Goal: Information Seeking & Learning: Learn about a topic

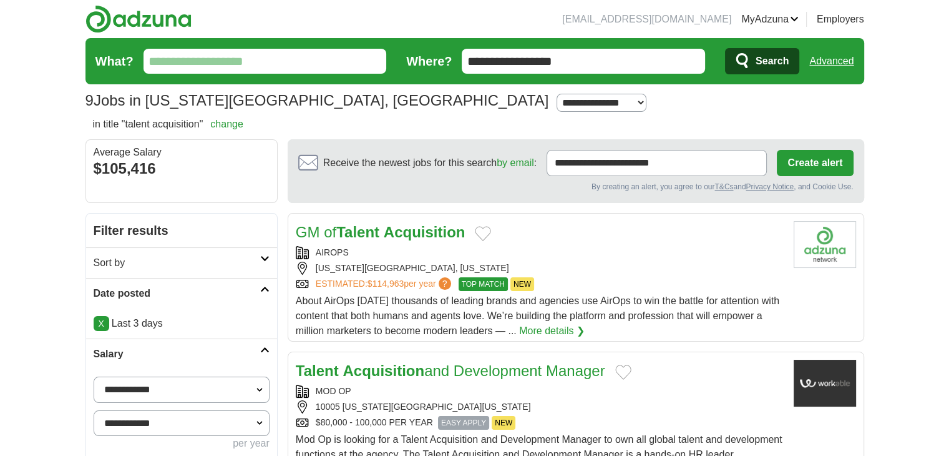
click at [834, 57] on link "Advanced" at bounding box center [832, 61] width 44 height 25
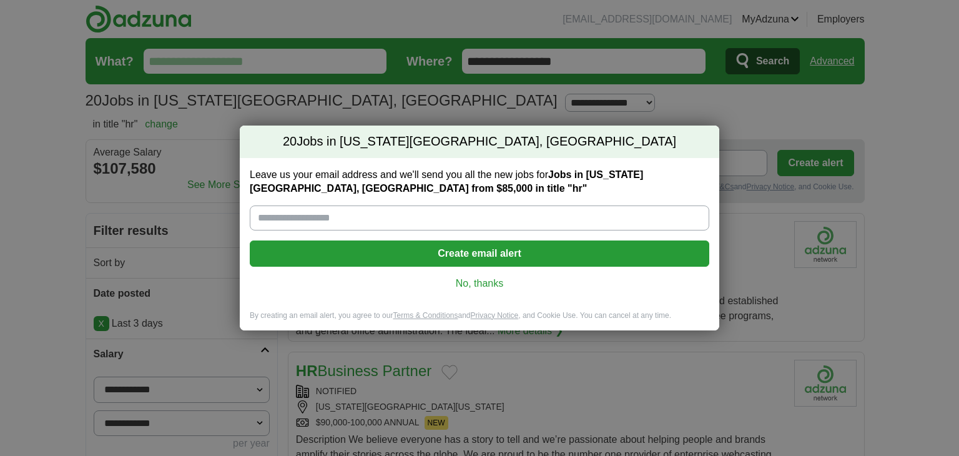
click at [505, 285] on link "No, thanks" at bounding box center [479, 284] width 439 height 14
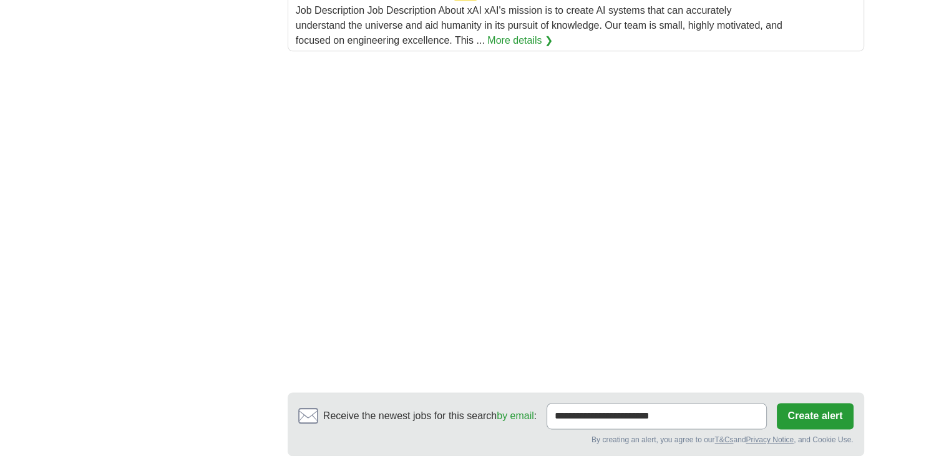
scroll to position [1949, 0]
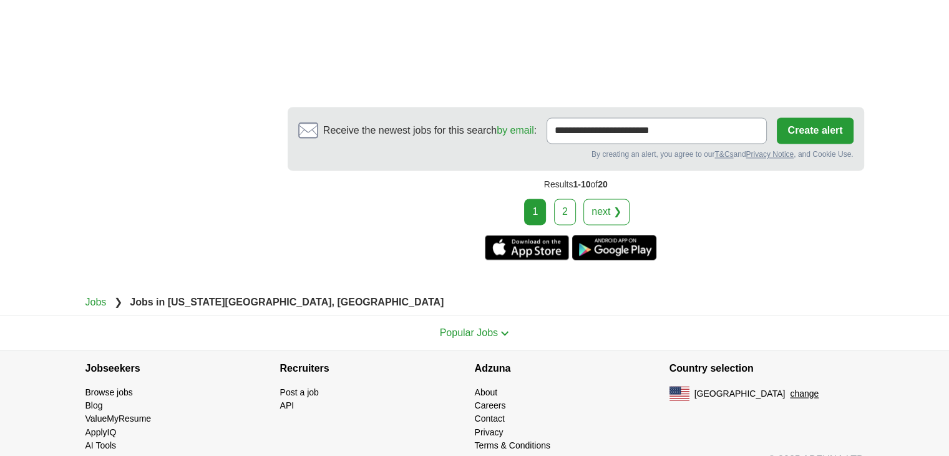
click at [569, 198] on link "2" at bounding box center [565, 211] width 22 height 26
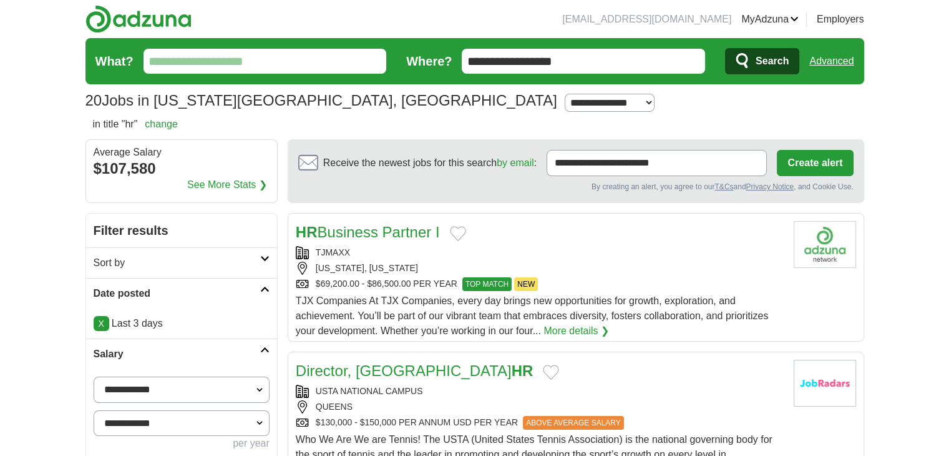
click at [838, 62] on link "Advanced" at bounding box center [832, 61] width 44 height 25
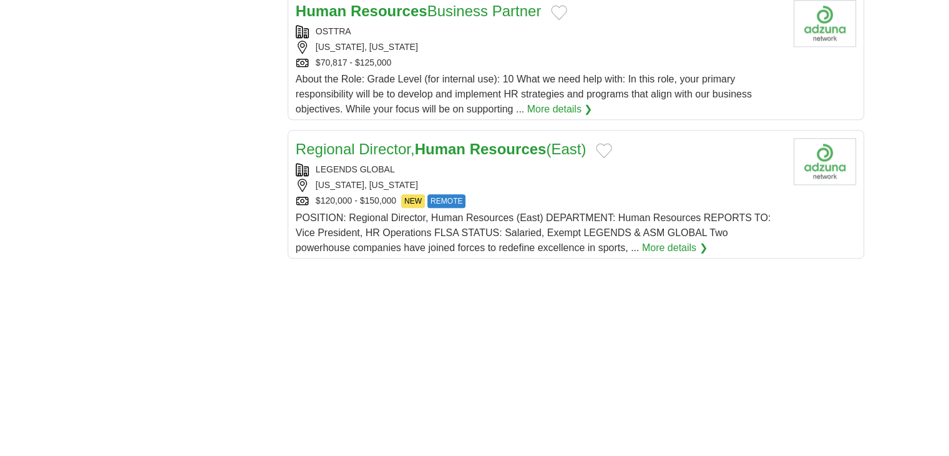
scroll to position [1976, 0]
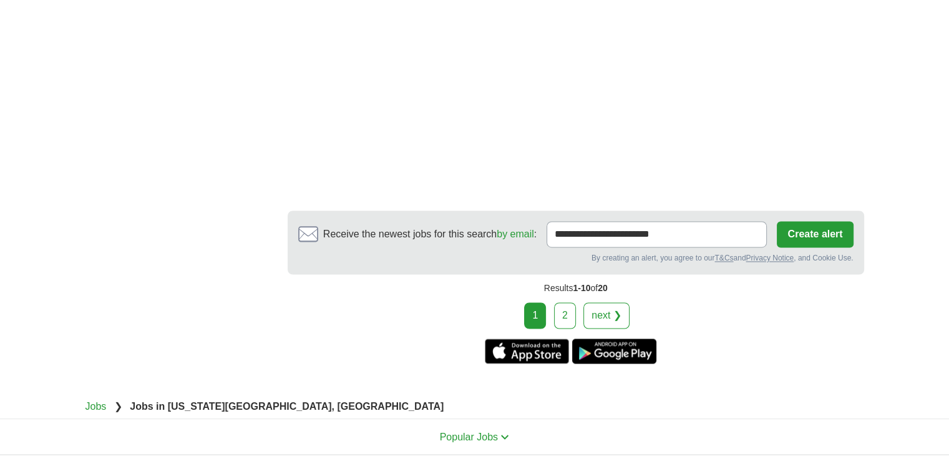
click at [563, 302] on link "2" at bounding box center [565, 315] width 22 height 26
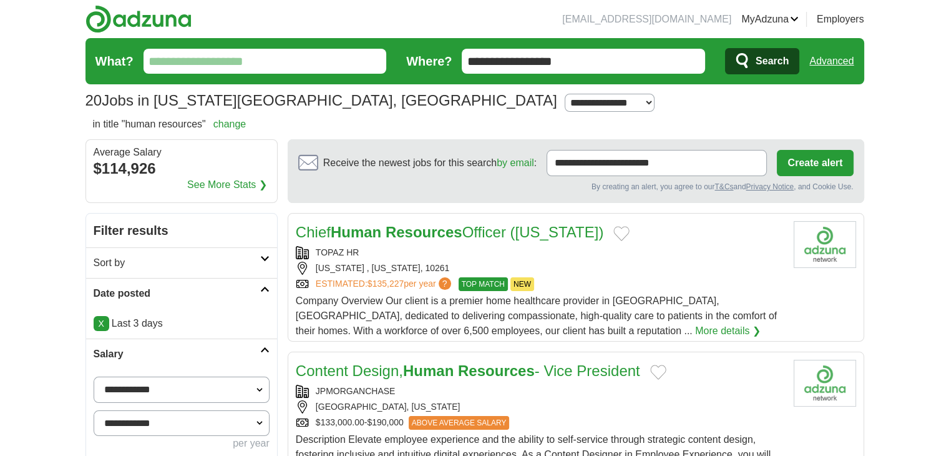
click at [855, 62] on form "**********" at bounding box center [475, 61] width 779 height 46
click at [841, 62] on link "Advanced" at bounding box center [832, 61] width 44 height 25
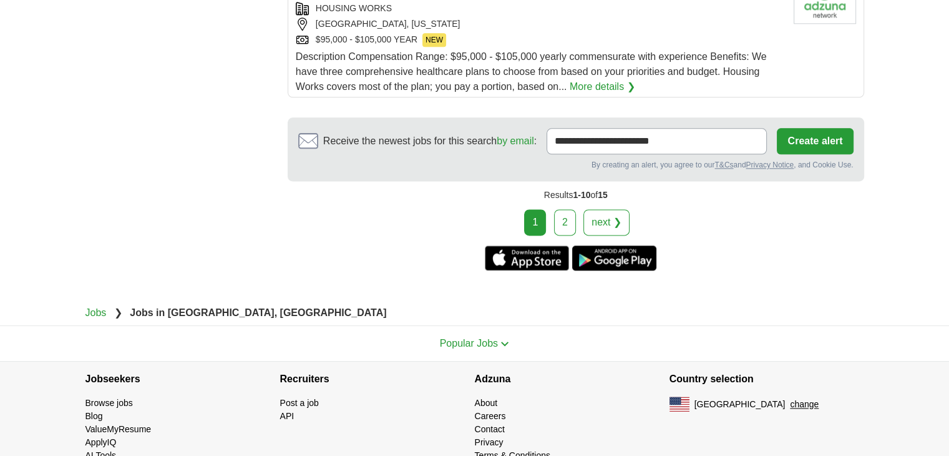
scroll to position [1629, 0]
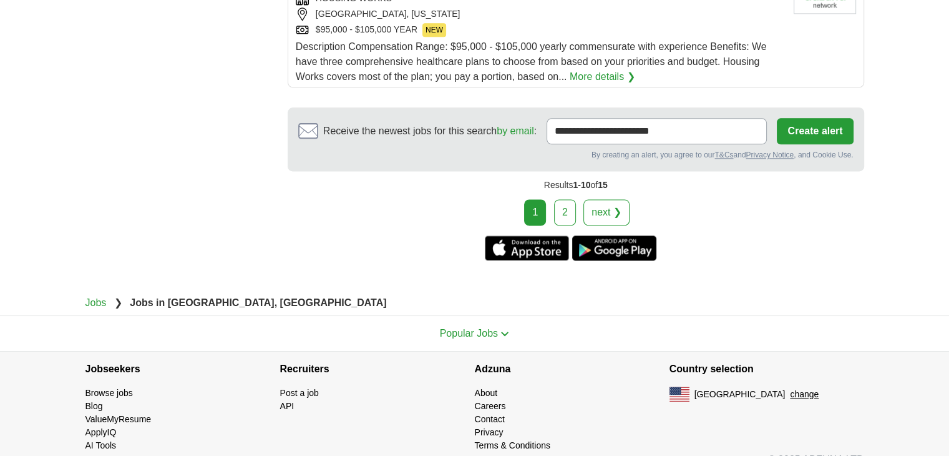
click at [567, 199] on link "2" at bounding box center [565, 212] width 22 height 26
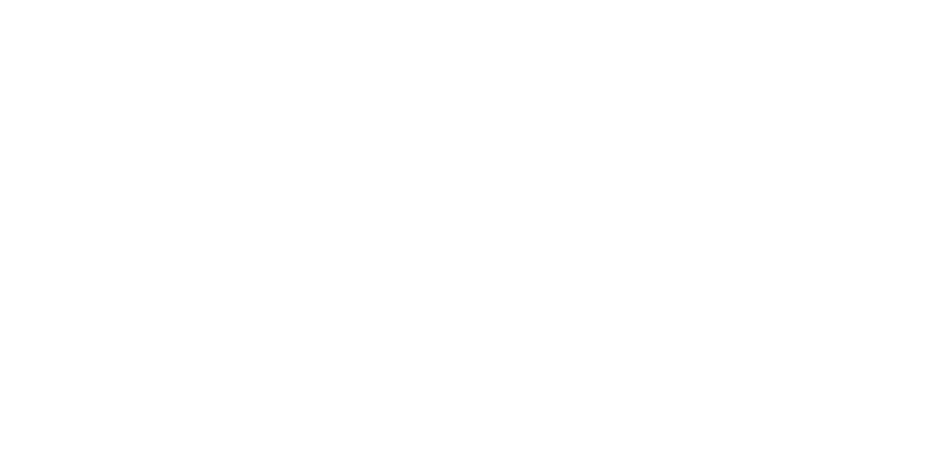
scroll to position [1941, 0]
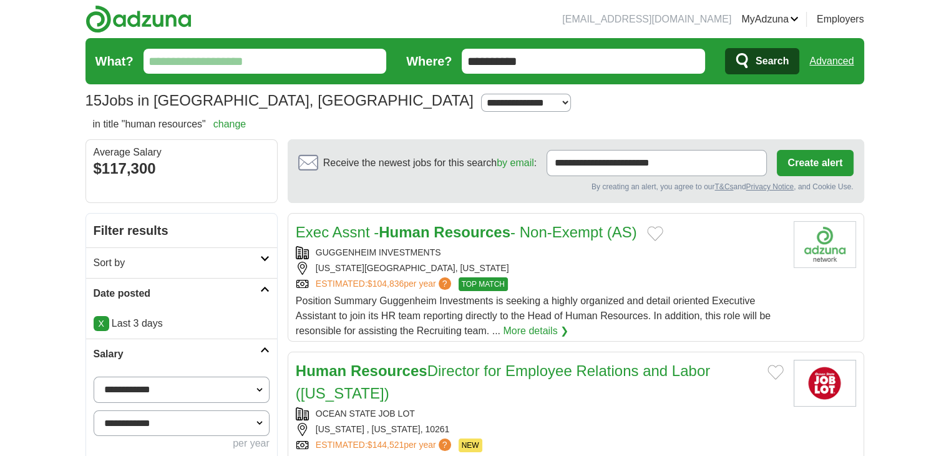
click at [831, 64] on link "Advanced" at bounding box center [832, 61] width 44 height 25
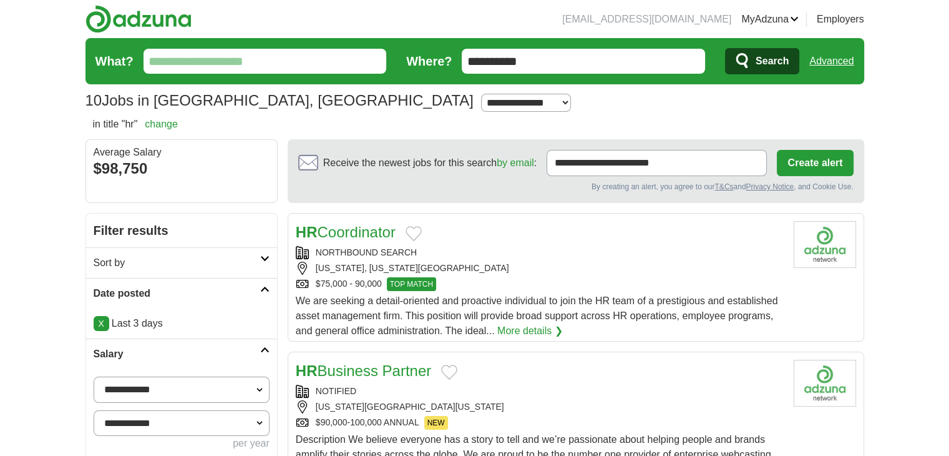
click at [836, 52] on link "Advanced" at bounding box center [832, 61] width 44 height 25
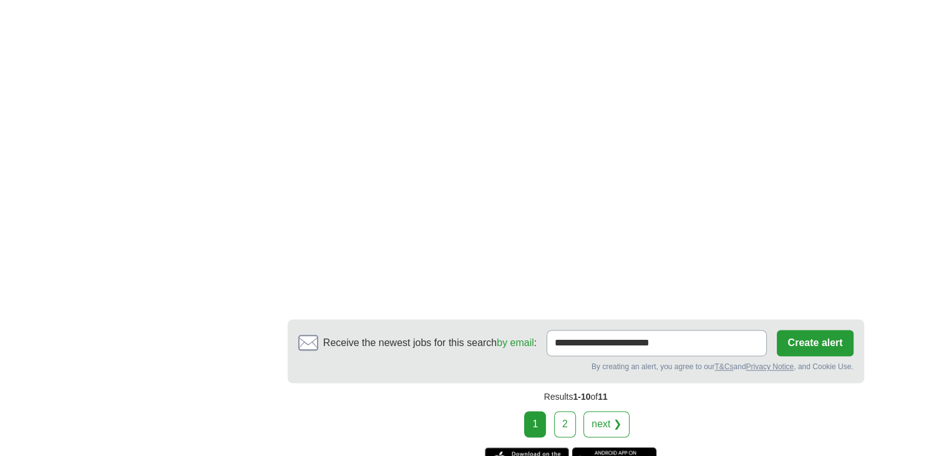
scroll to position [1873, 0]
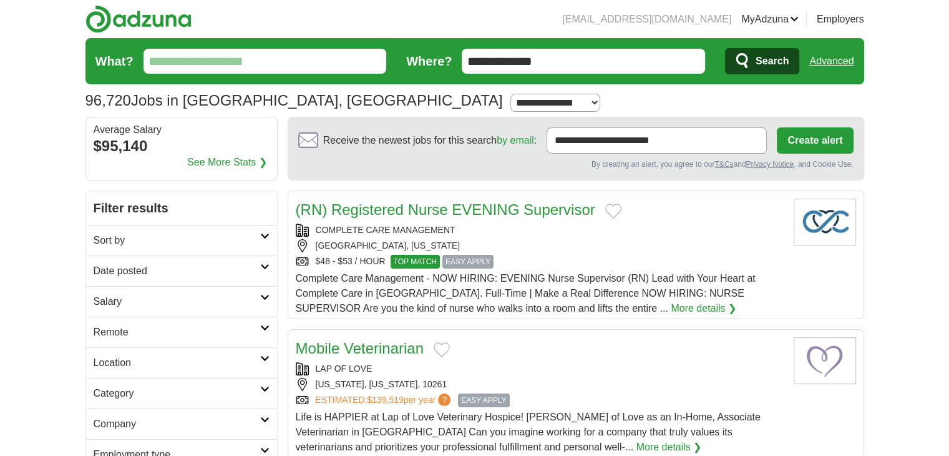
click at [834, 61] on link "Advanced" at bounding box center [832, 61] width 44 height 25
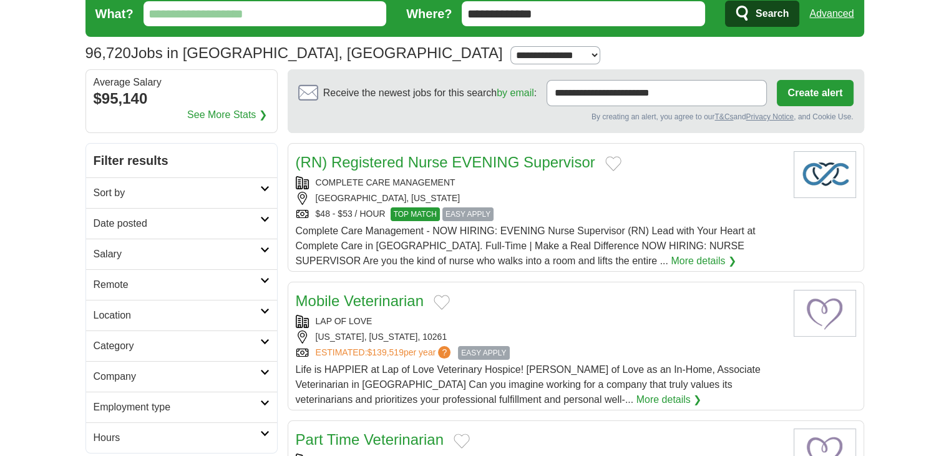
scroll to position [102, 0]
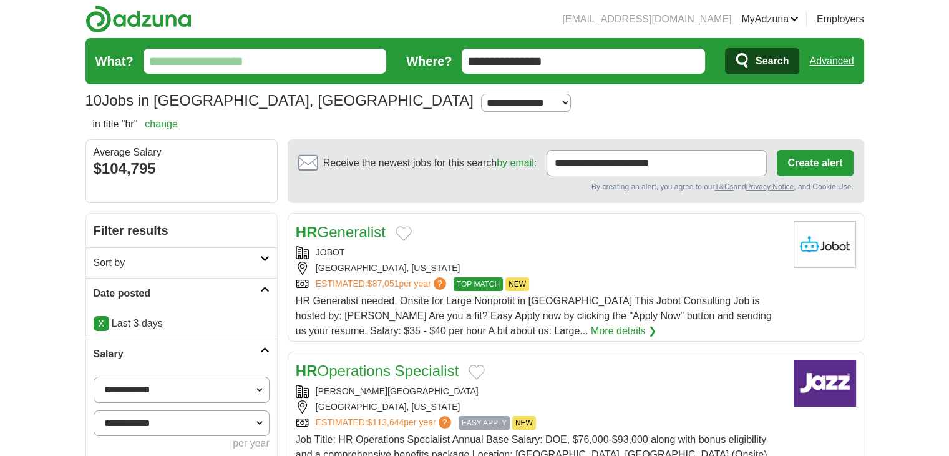
click at [840, 60] on link "Advanced" at bounding box center [832, 61] width 44 height 25
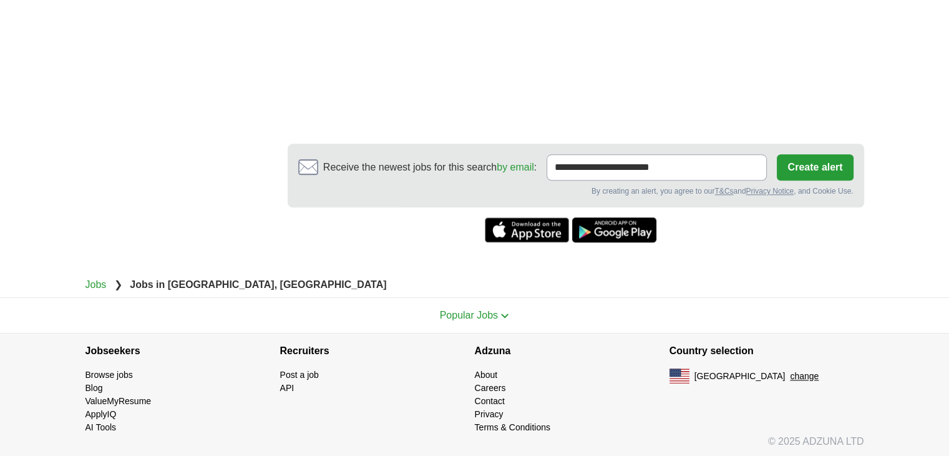
scroll to position [44, 0]
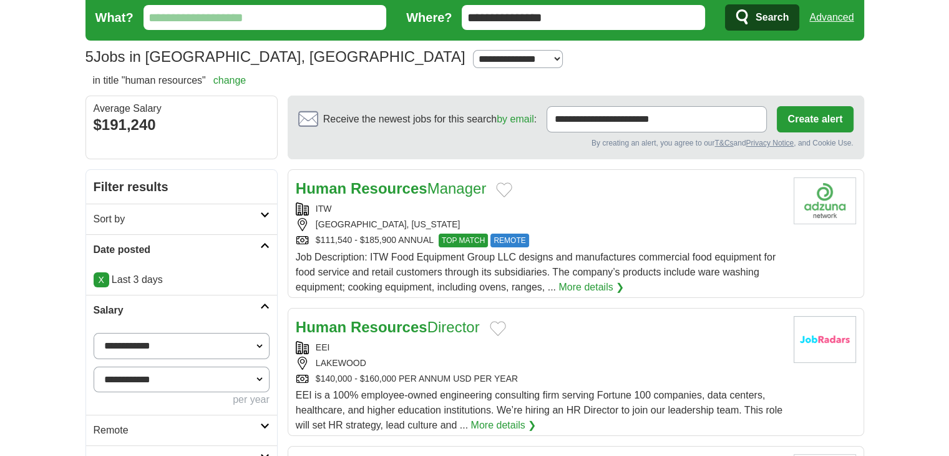
click at [850, 21] on link "Advanced" at bounding box center [832, 17] width 44 height 25
